Goal: Task Accomplishment & Management: Use online tool/utility

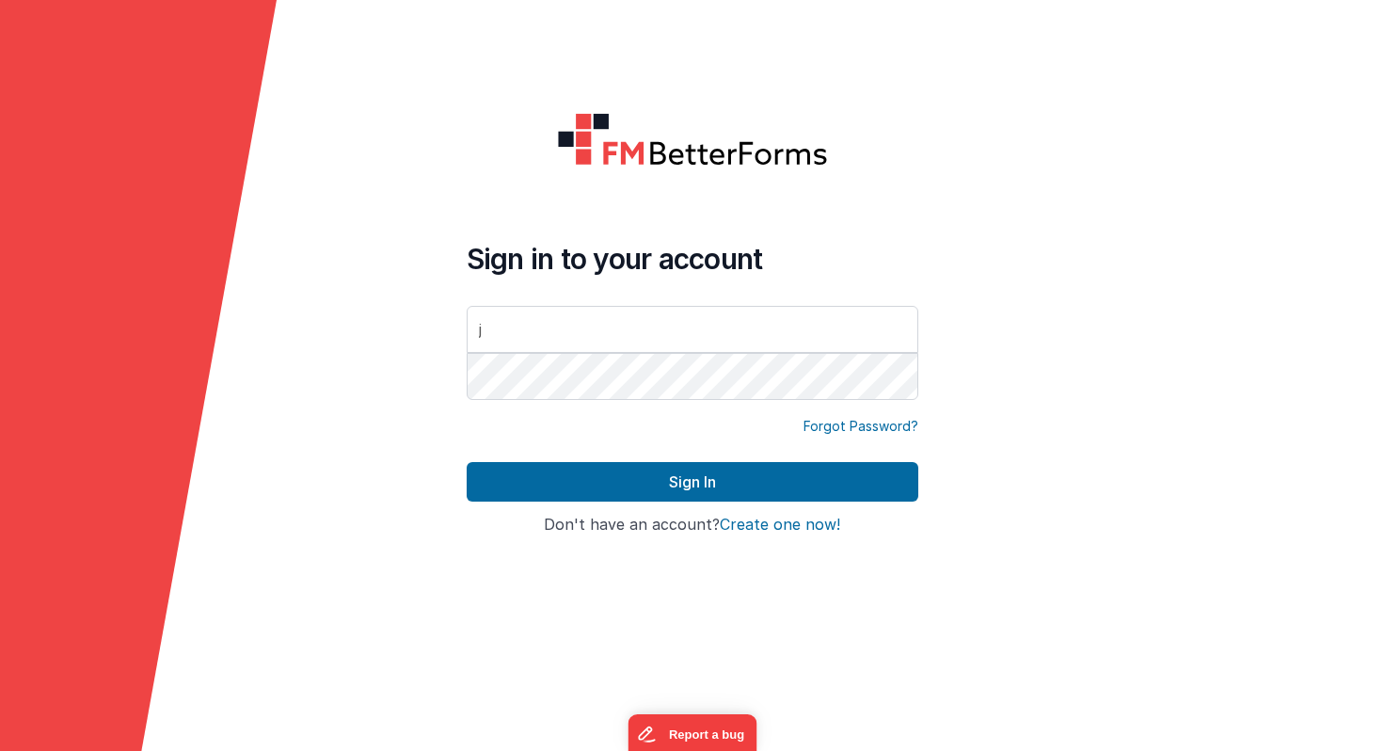
type input "[PERSON_NAME][EMAIL_ADDRESS][DOMAIN_NAME]"
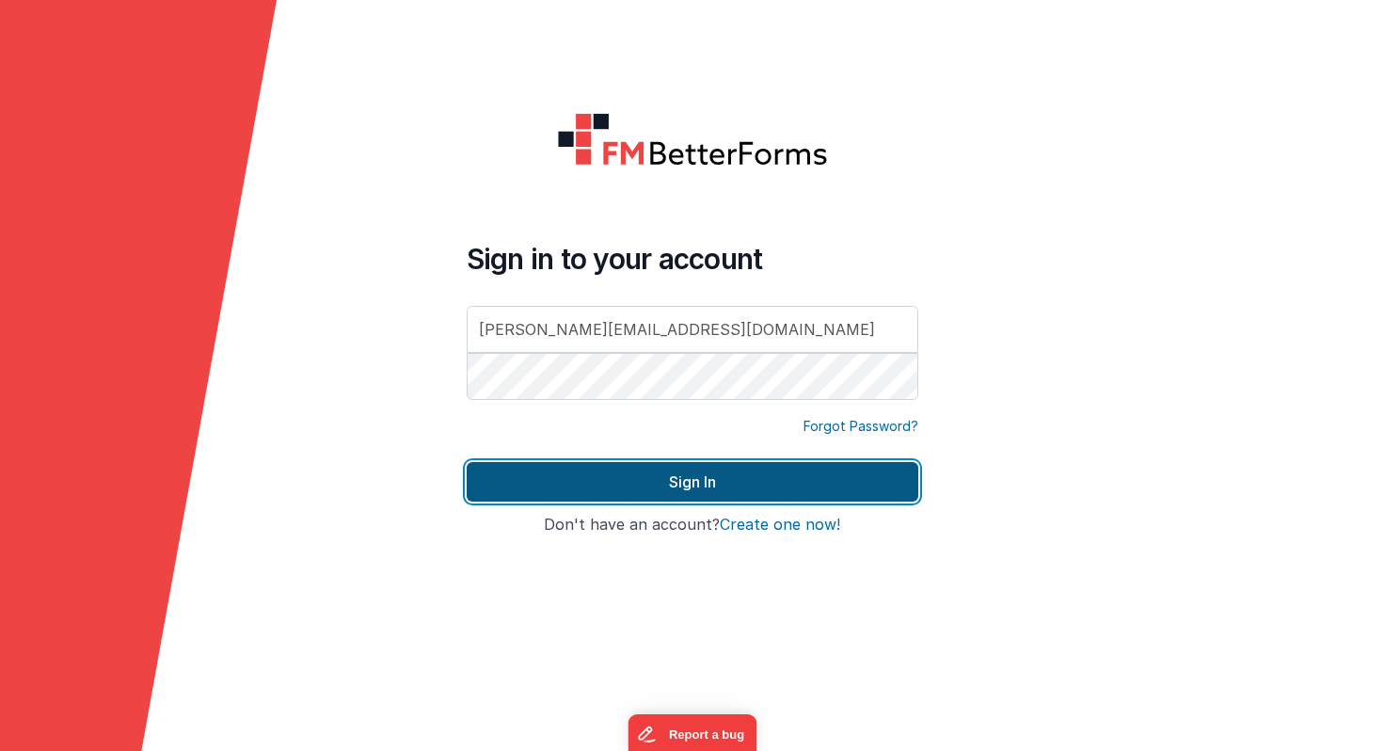
click at [640, 472] on button "Sign In" at bounding box center [692, 482] width 451 height 40
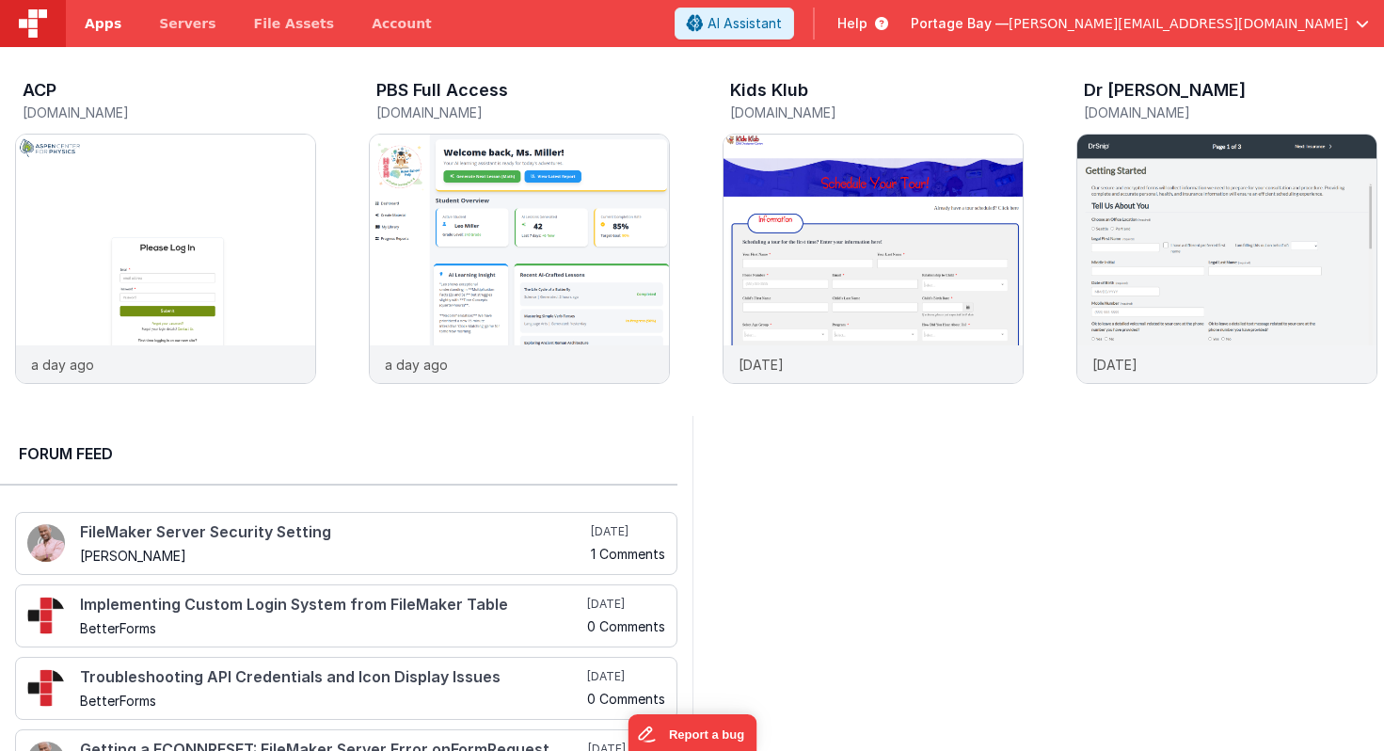
click at [98, 21] on span "Apps" at bounding box center [103, 23] width 37 height 19
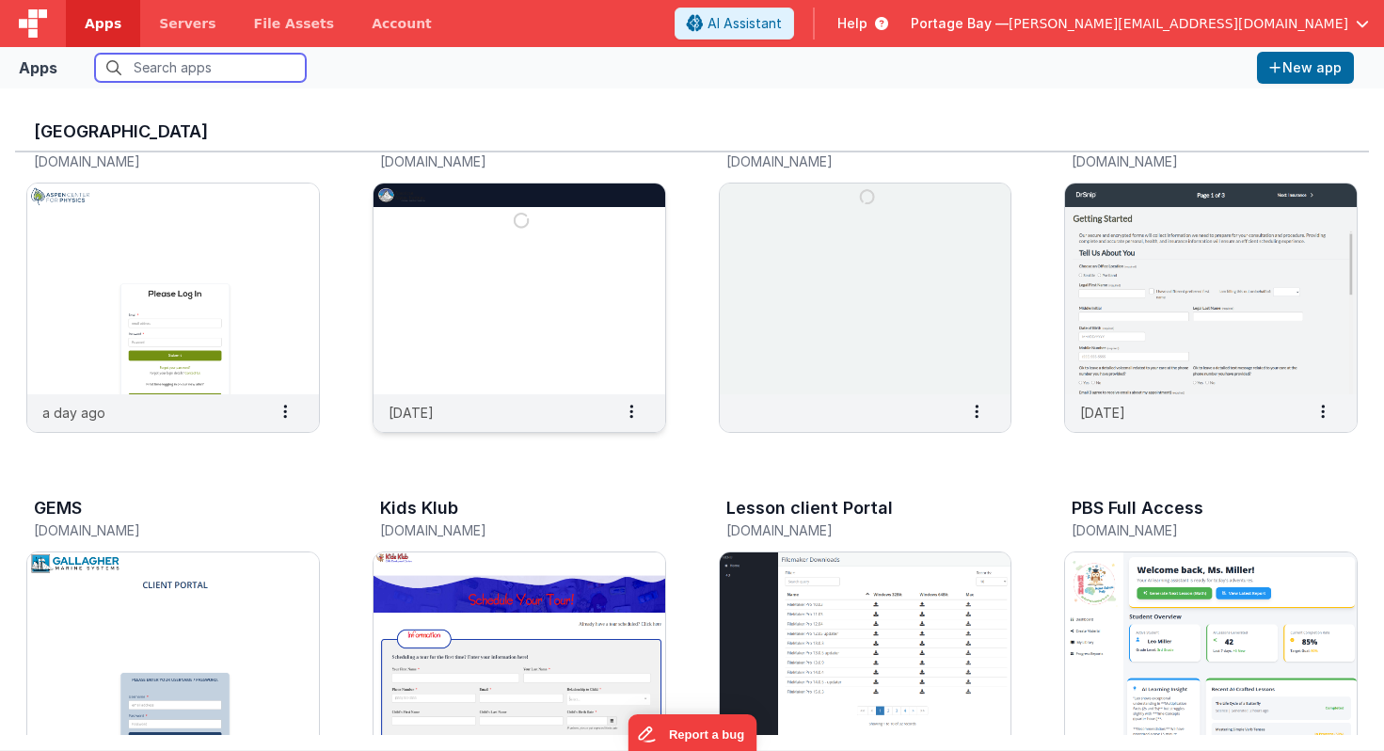
scroll to position [98, 0]
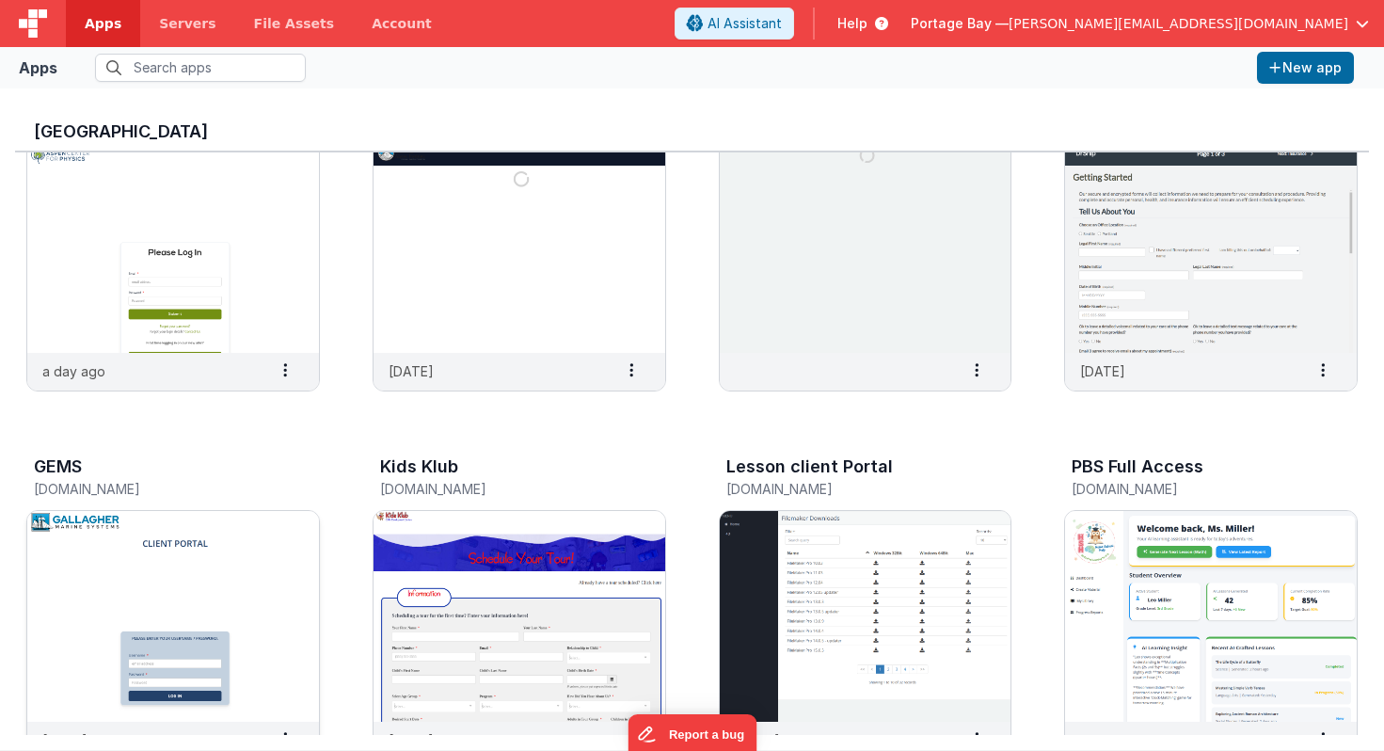
click at [210, 537] on img at bounding box center [173, 616] width 292 height 211
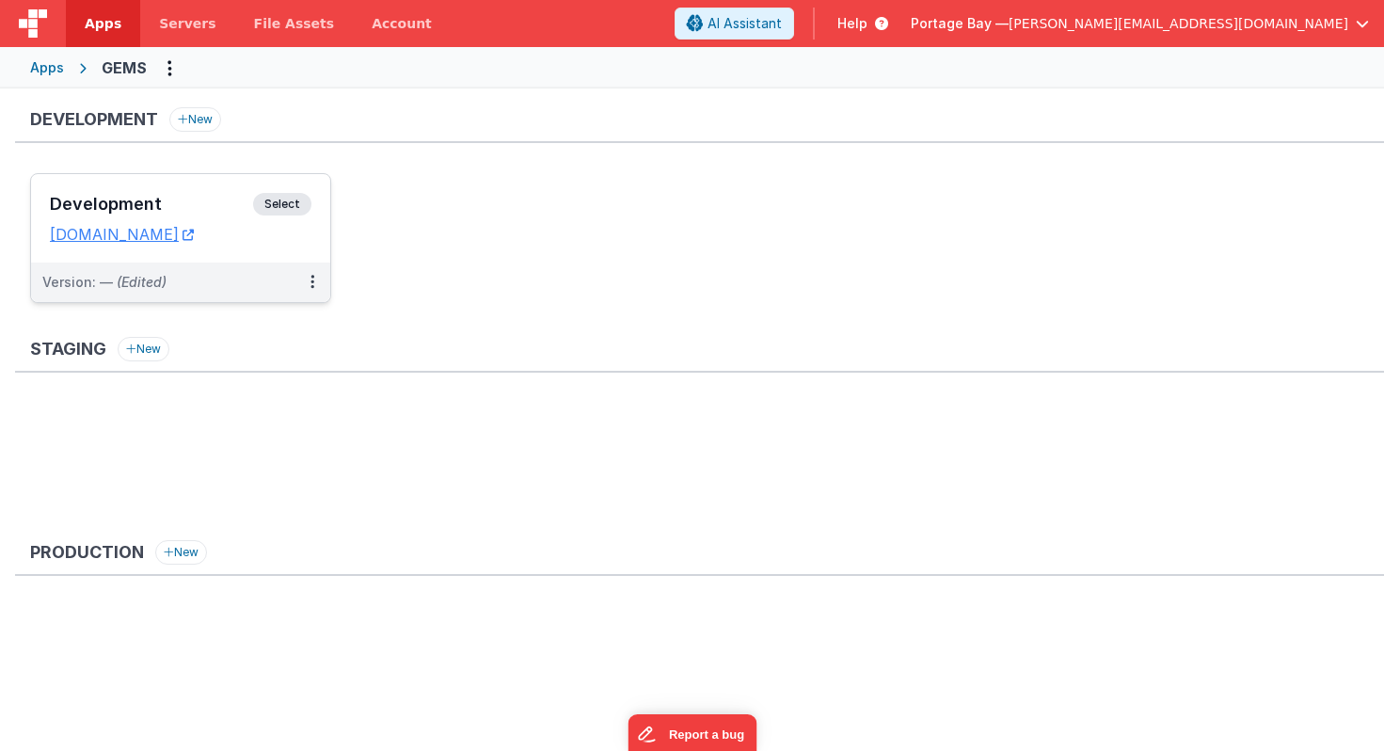
click at [295, 200] on span "Select" at bounding box center [282, 204] width 58 height 23
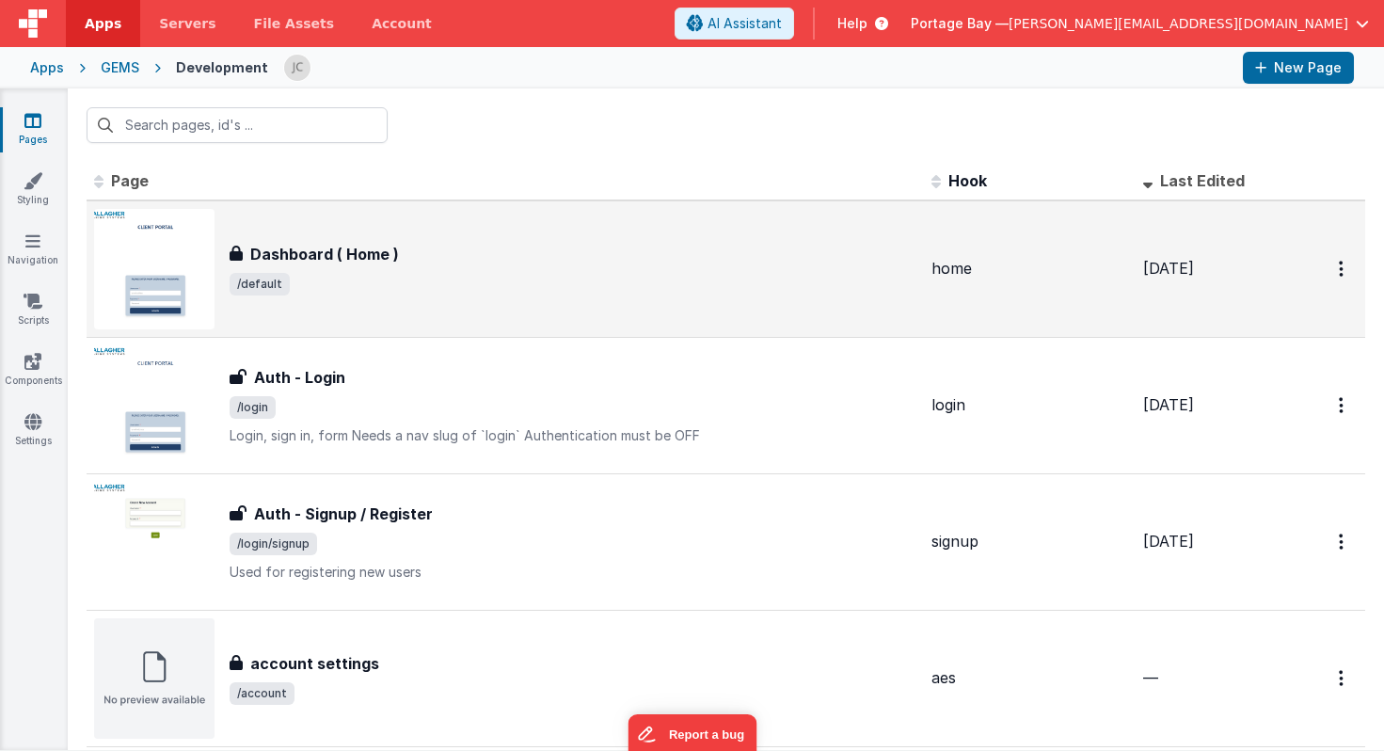
click at [557, 244] on div "Dashboard ( Home )" at bounding box center [572, 254] width 687 height 23
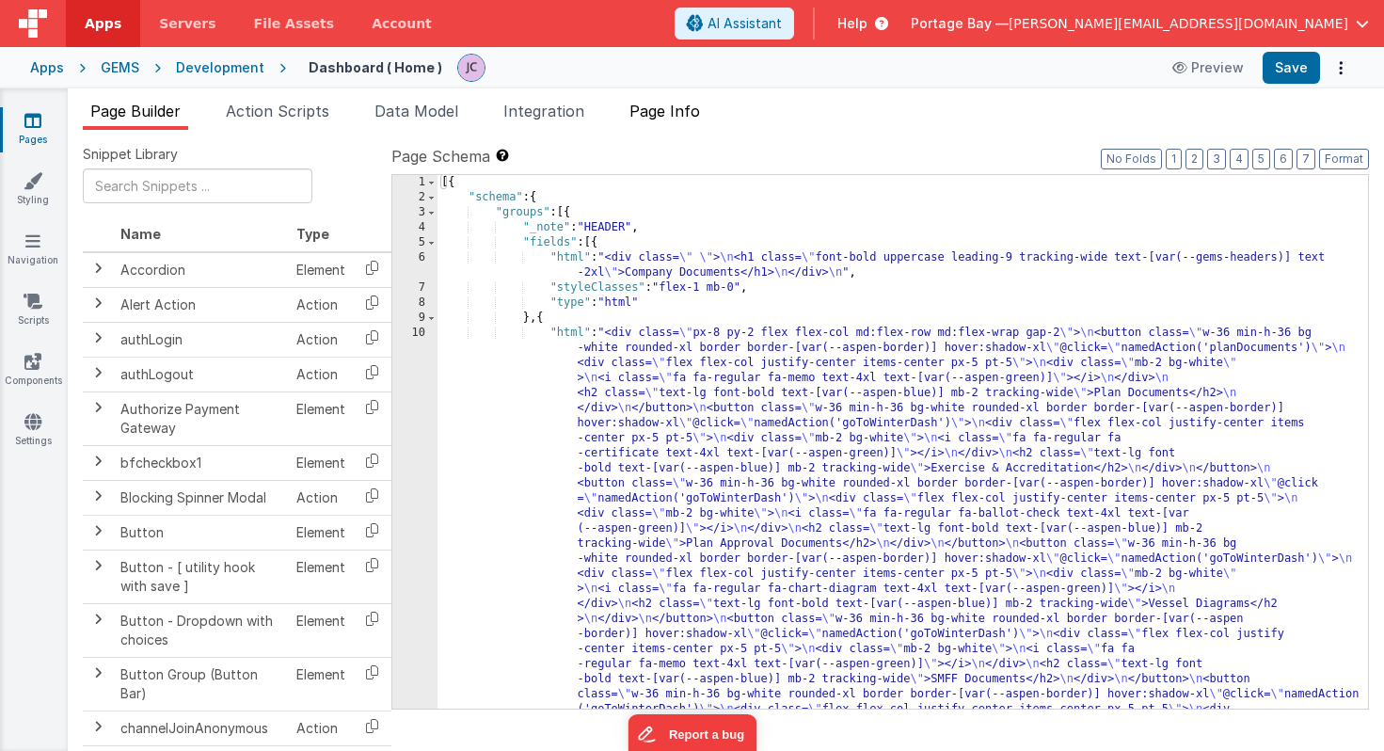
click at [664, 111] on span "Page Info" at bounding box center [664, 111] width 71 height 19
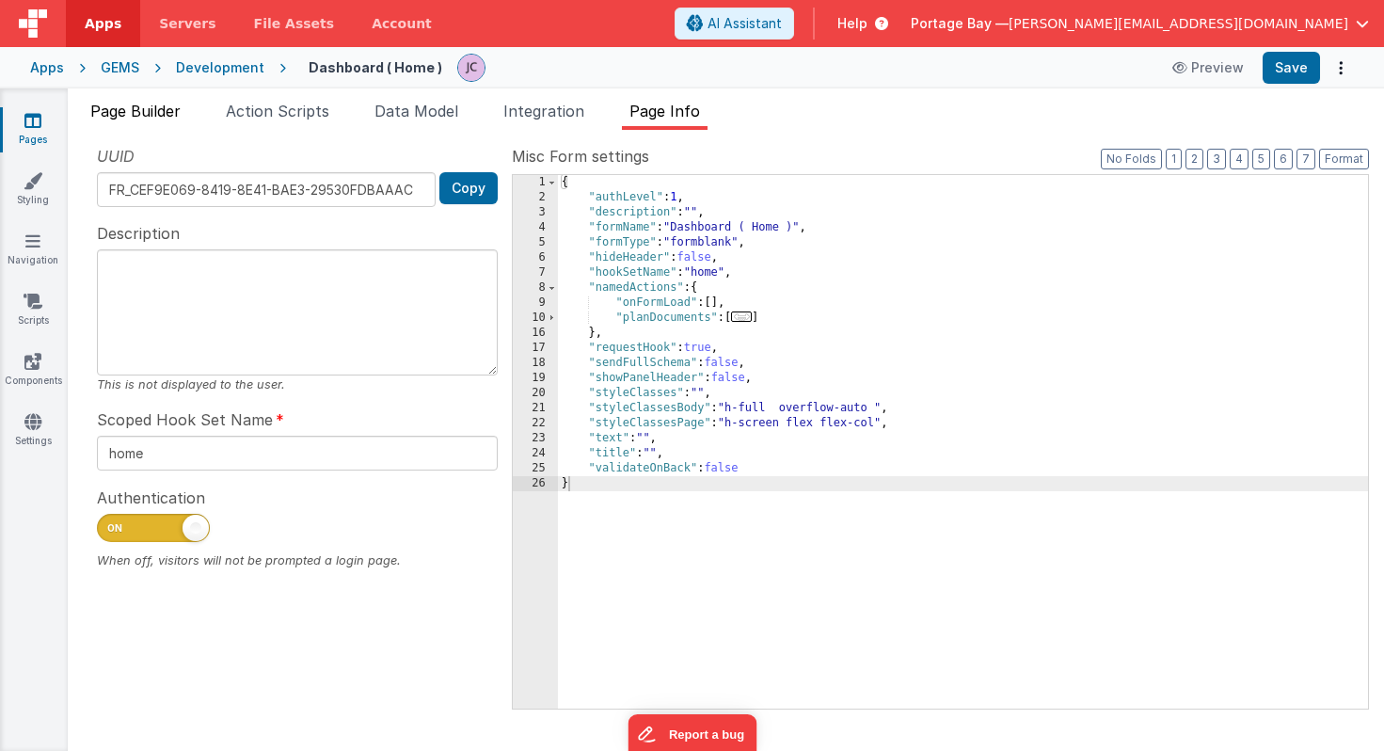
click at [147, 115] on span "Page Builder" at bounding box center [135, 111] width 90 height 19
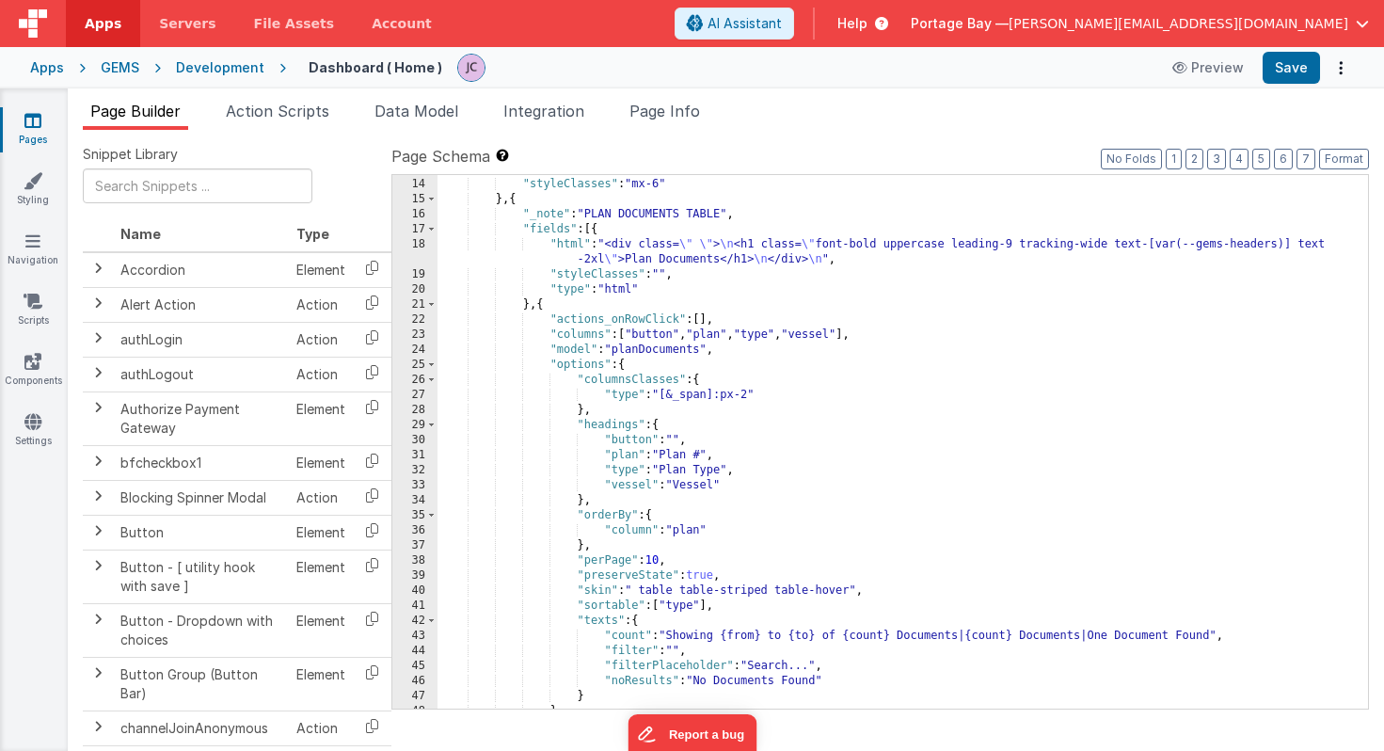
scroll to position [631, 0]
click at [293, 114] on span "Action Scripts" at bounding box center [277, 111] width 103 height 19
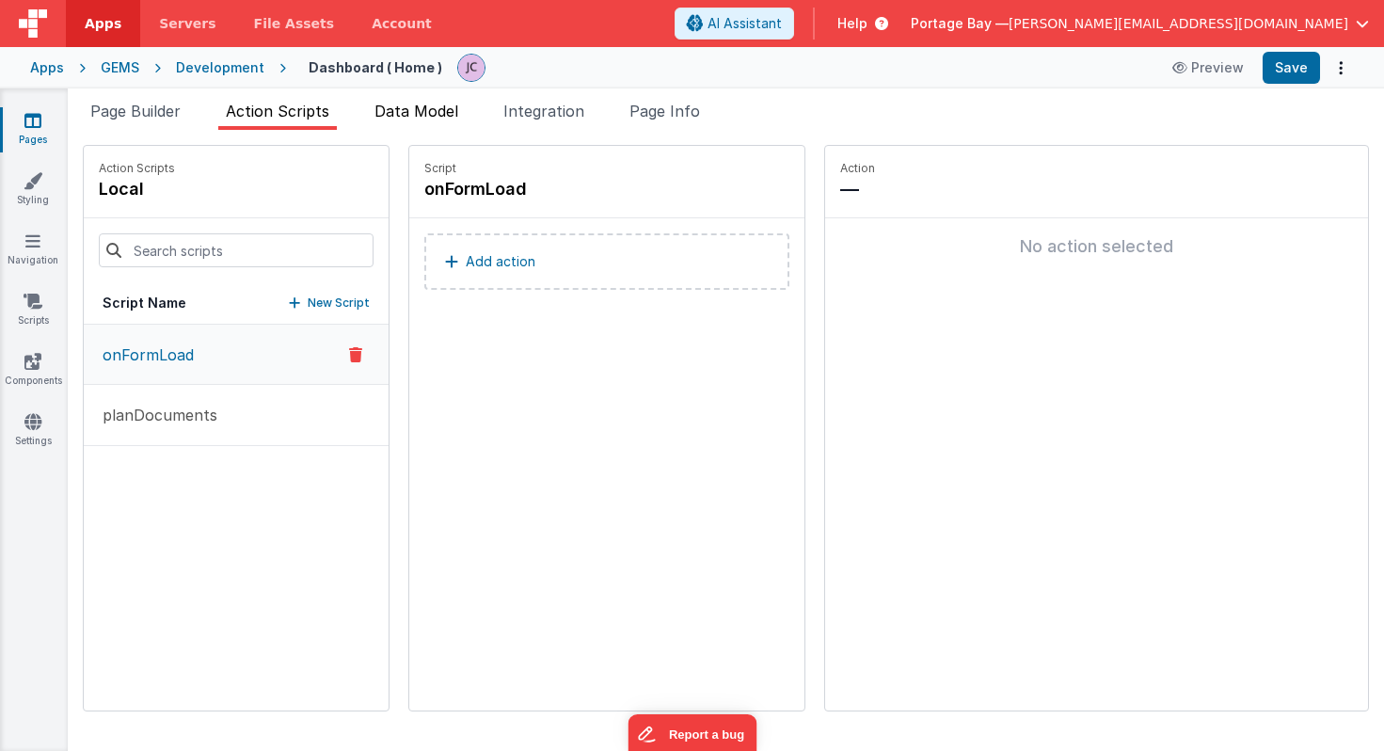
click at [419, 110] on span "Data Model" at bounding box center [416, 111] width 84 height 19
